Goal: Task Accomplishment & Management: Manage account settings

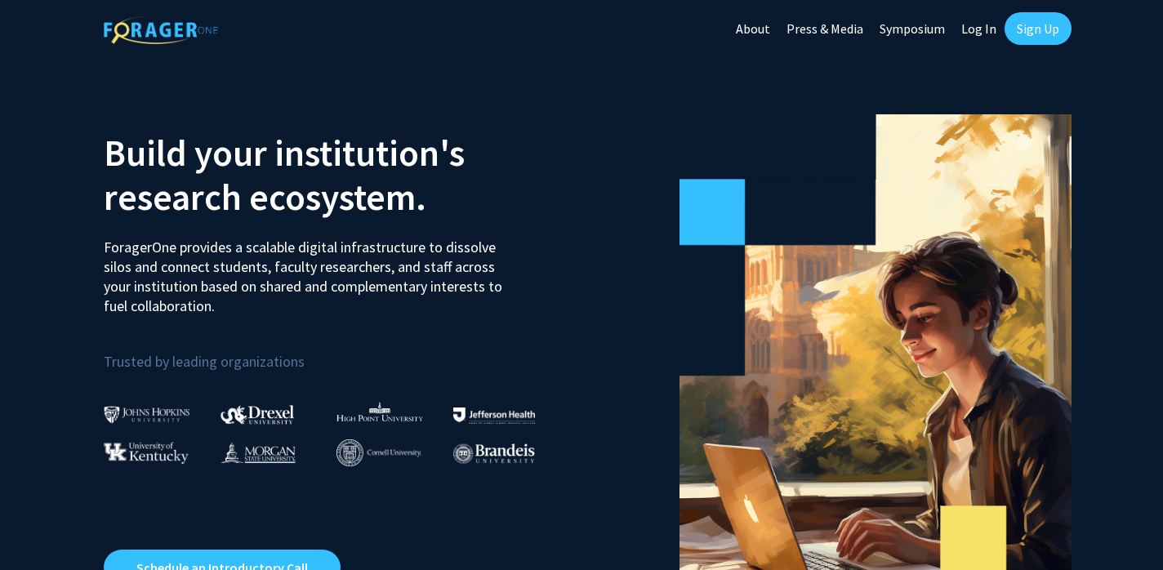
click at [973, 25] on link "Log In" at bounding box center [978, 28] width 51 height 57
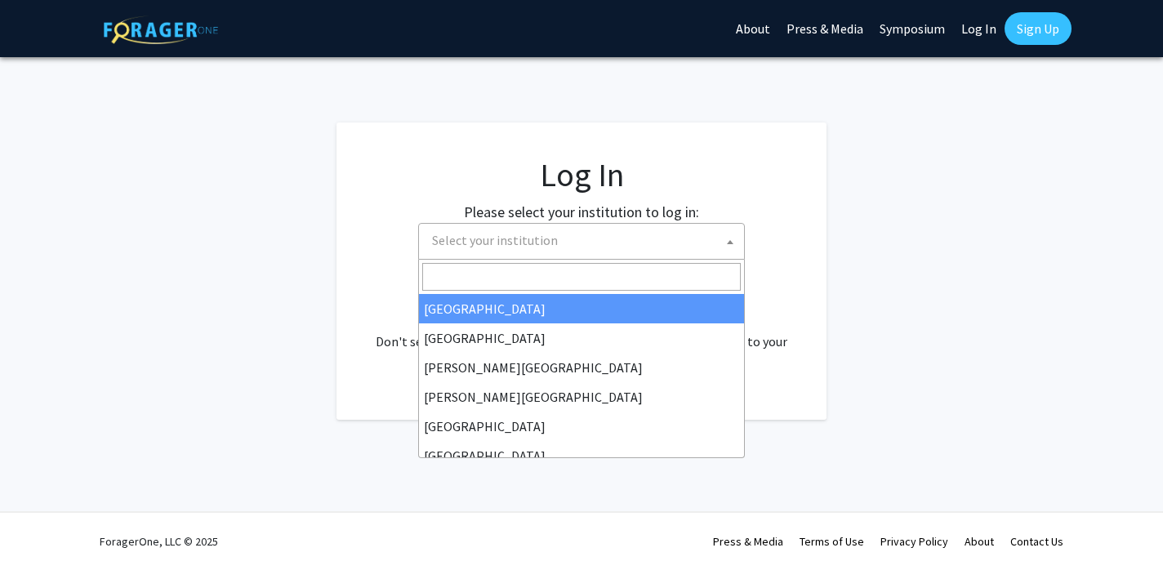
click at [620, 240] on span "Select your institution" at bounding box center [585, 240] width 319 height 33
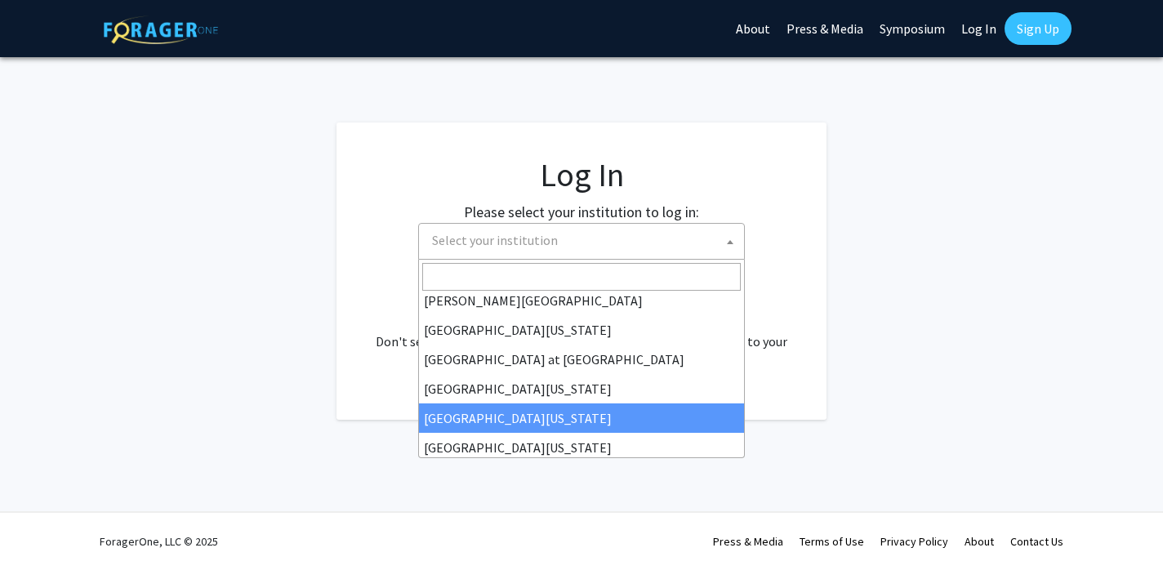
scroll to position [572, 0]
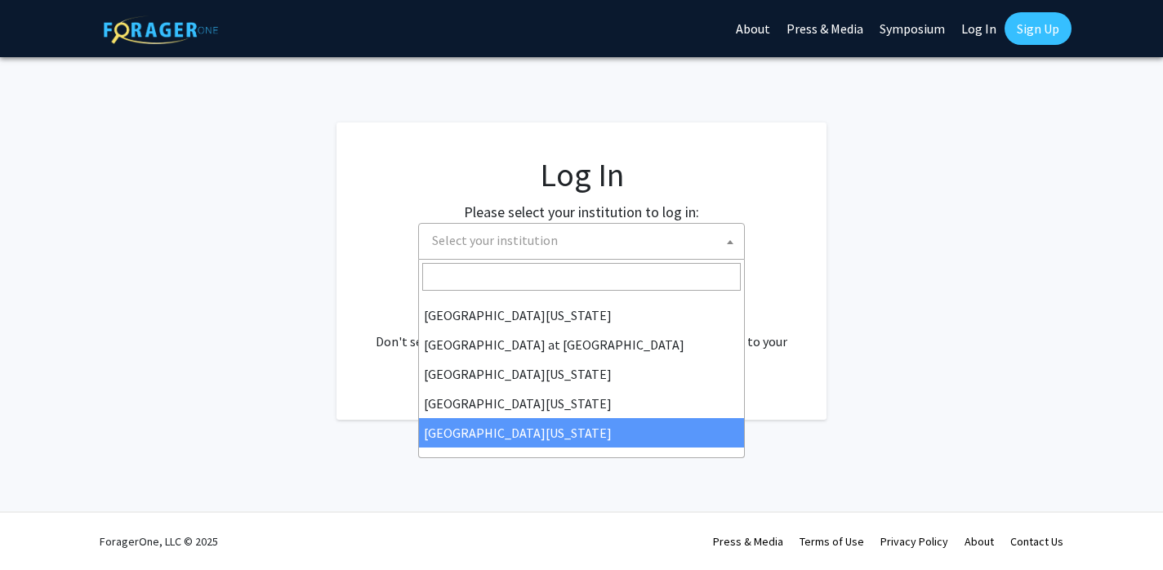
select select "33"
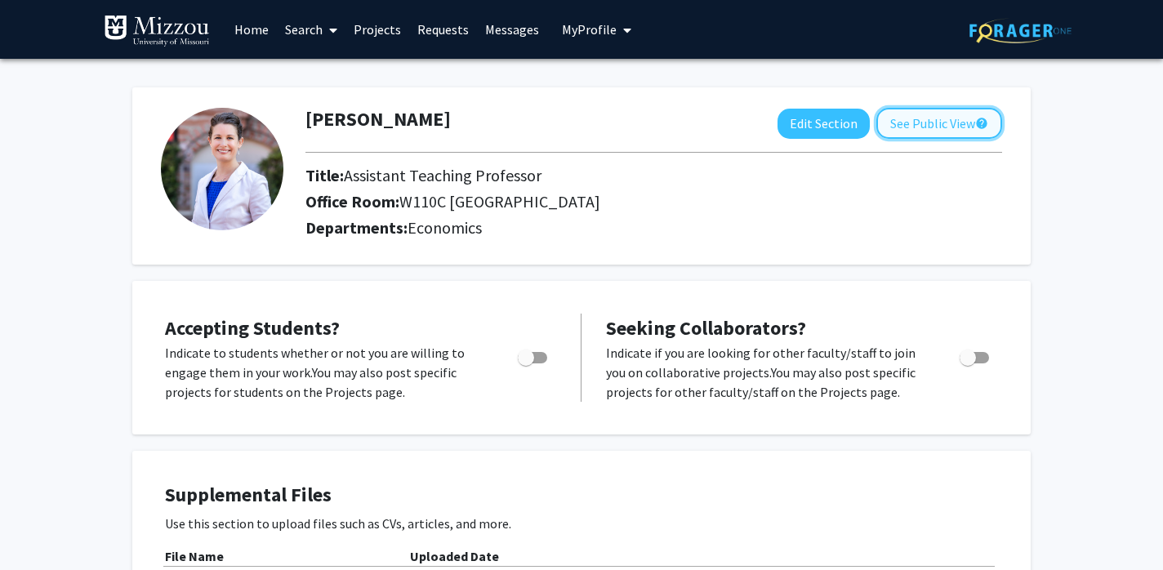
click at [905, 122] on button "See Public View help" at bounding box center [940, 123] width 126 height 31
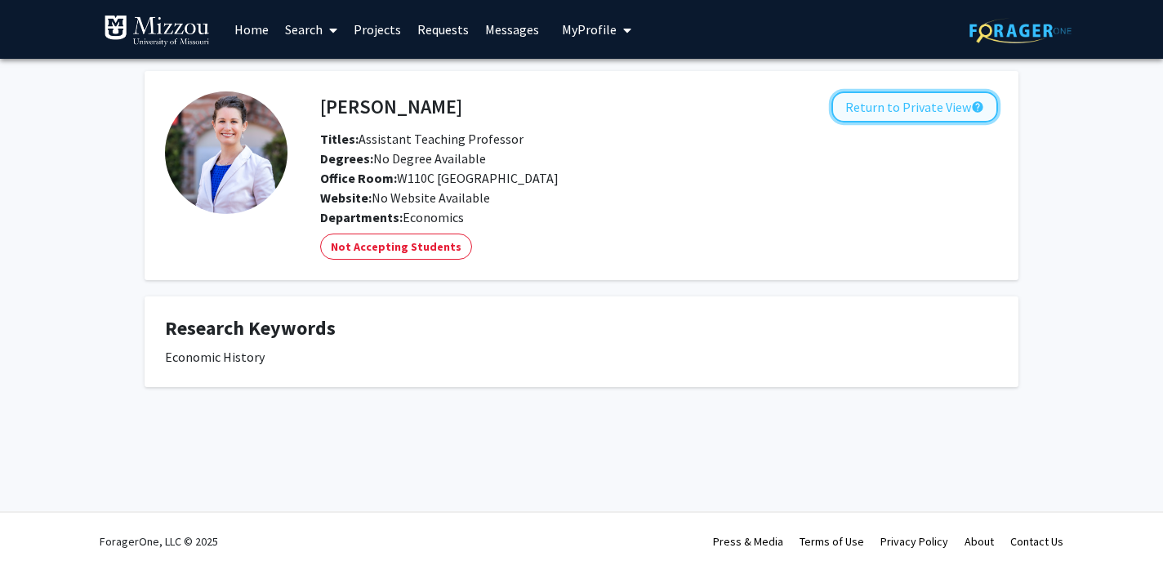
click at [913, 105] on button "Return to Private View help" at bounding box center [915, 106] width 167 height 31
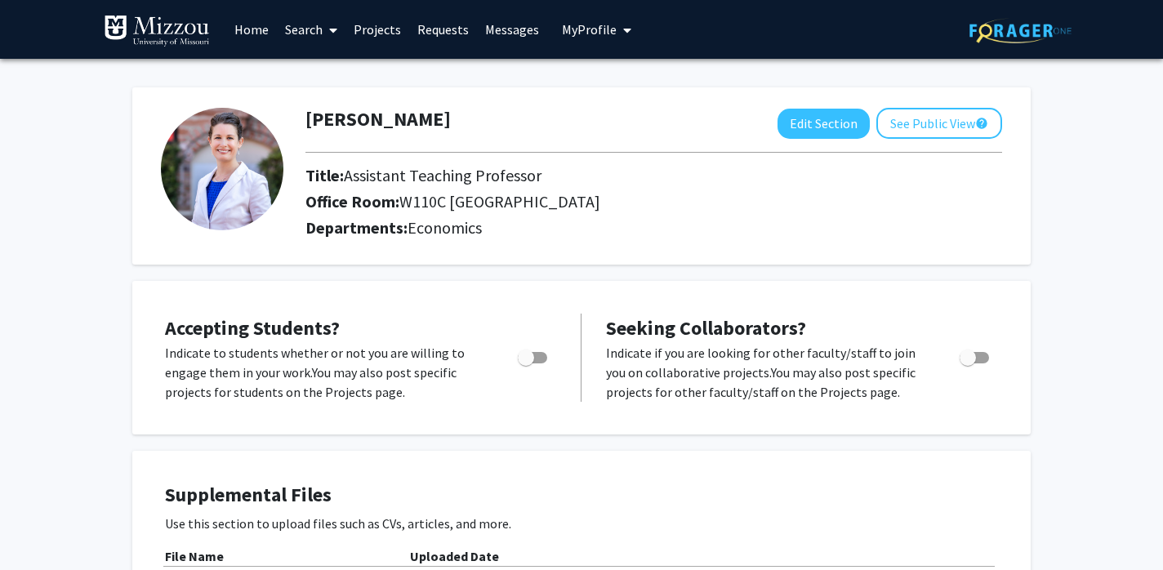
click at [623, 31] on icon "My profile dropdown to access profile and logout" at bounding box center [627, 30] width 8 height 13
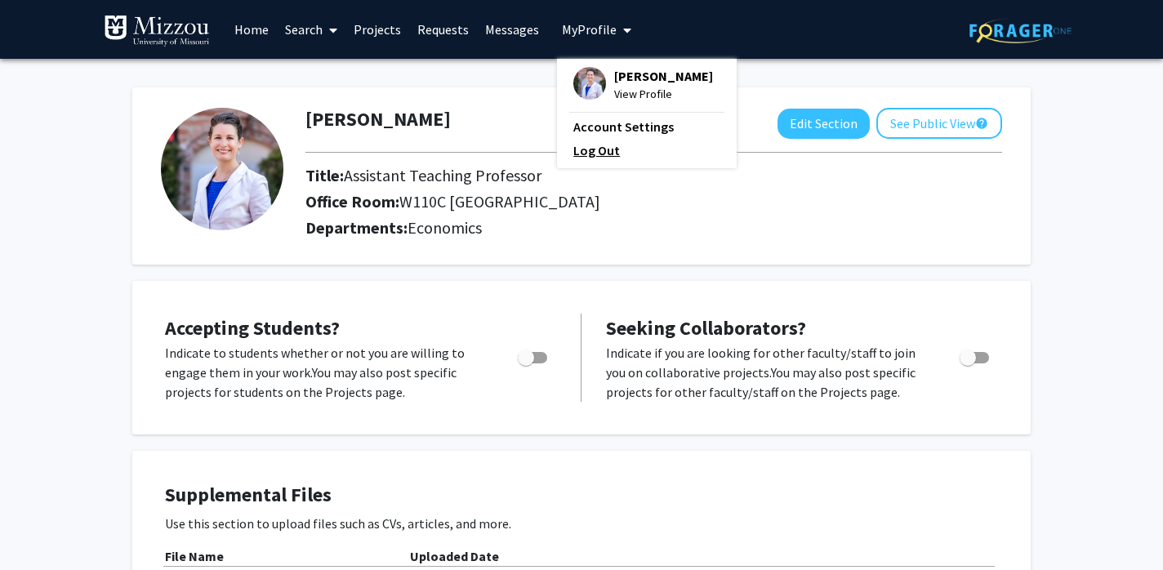
click at [592, 160] on link "Log Out" at bounding box center [647, 151] width 147 height 20
